Goal: Find specific page/section: Find specific page/section

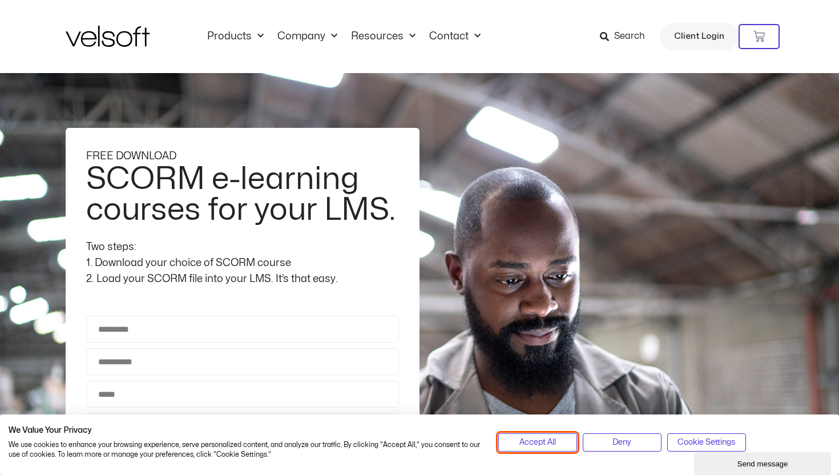
click at [549, 438] on span "Accept All" at bounding box center [537, 442] width 37 height 13
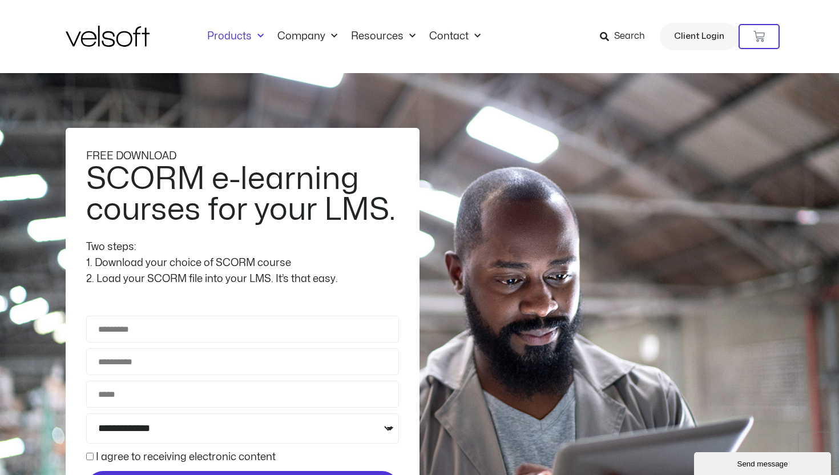
click at [222, 32] on link "Products" at bounding box center [235, 36] width 70 height 13
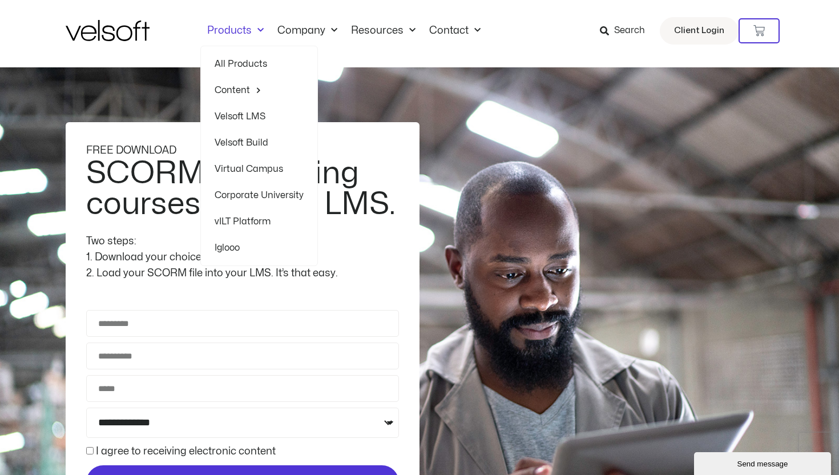
scroll to position [11, 0]
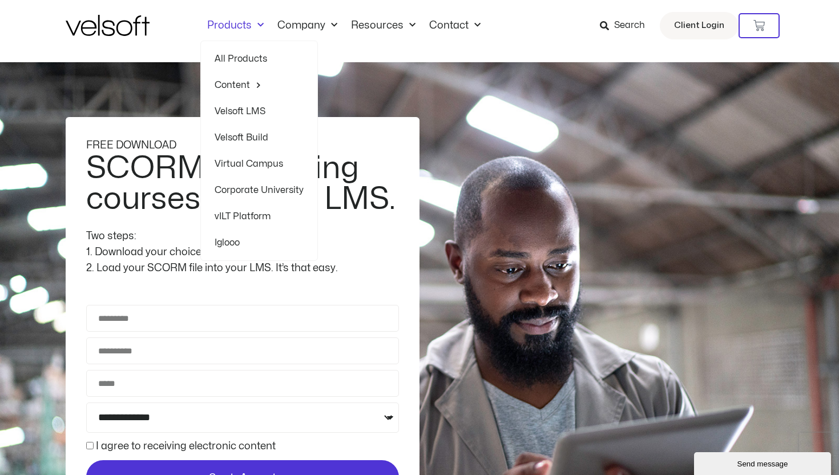
click at [256, 188] on link "Corporate University" at bounding box center [259, 190] width 89 height 26
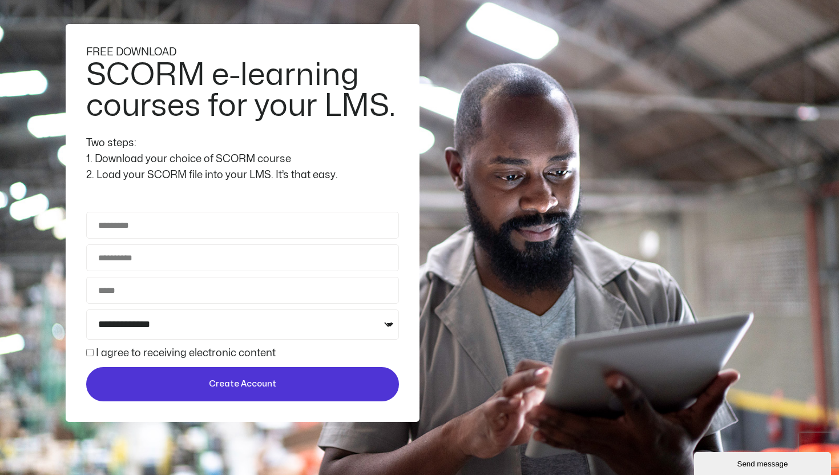
scroll to position [242, 0]
